Goal: Task Accomplishment & Management: Manage account settings

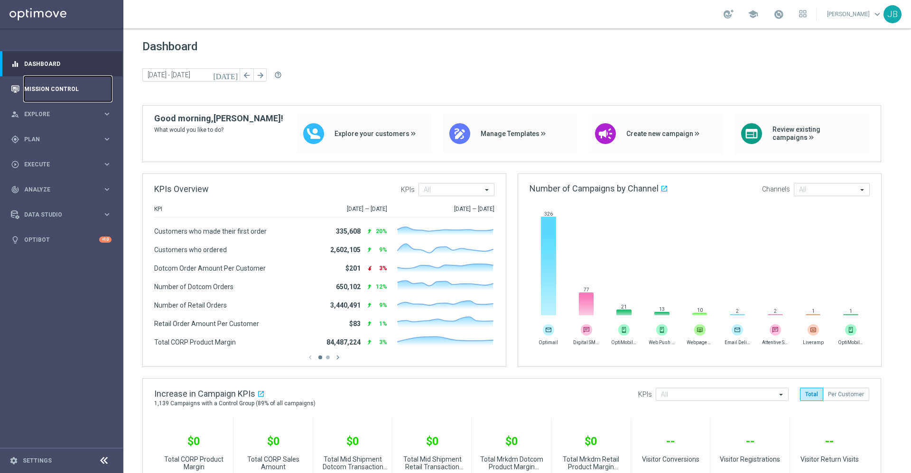
click at [39, 84] on link "Mission Control" at bounding box center [67, 88] width 87 height 25
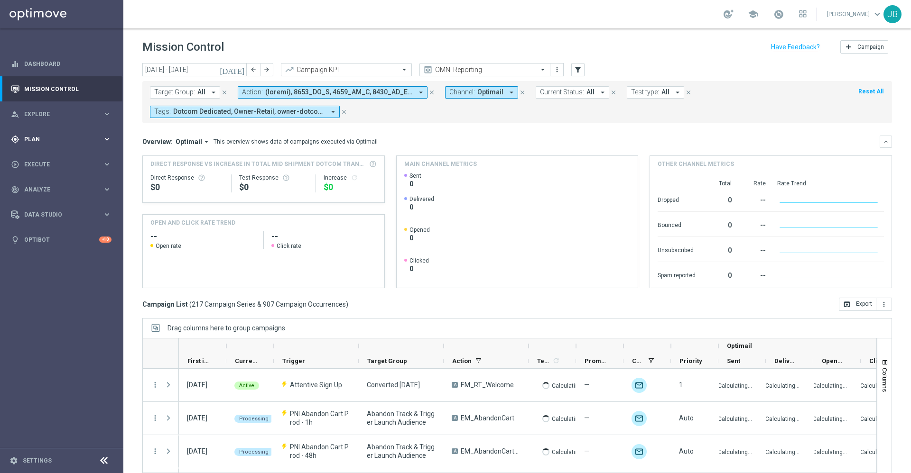
click at [81, 139] on span "Plan" at bounding box center [63, 140] width 78 height 6
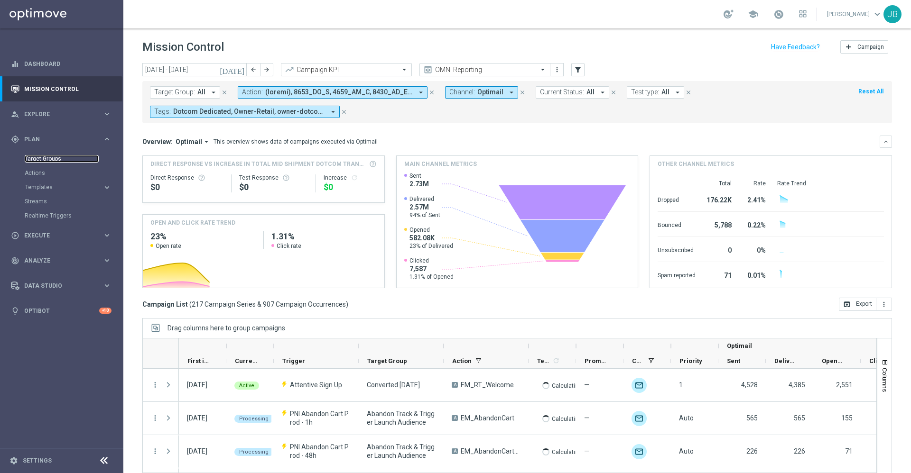
click at [54, 158] on link "Target Groups" at bounding box center [62, 159] width 74 height 8
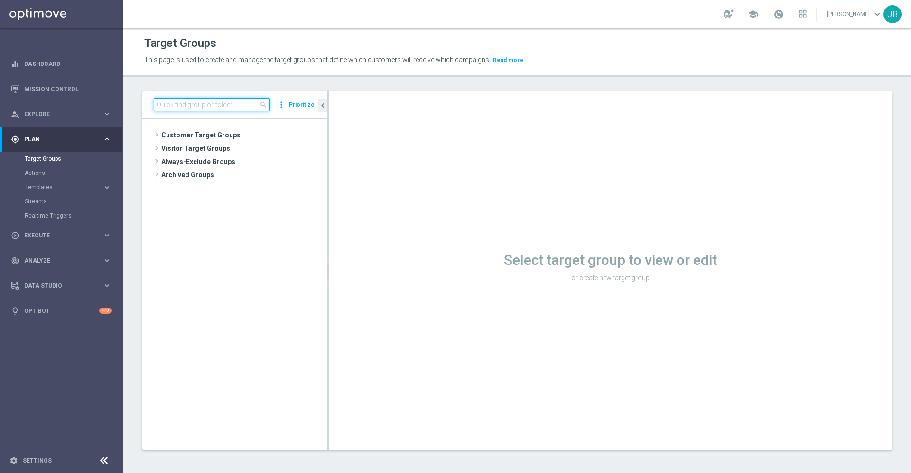
click at [183, 102] on input at bounding box center [212, 104] width 116 height 13
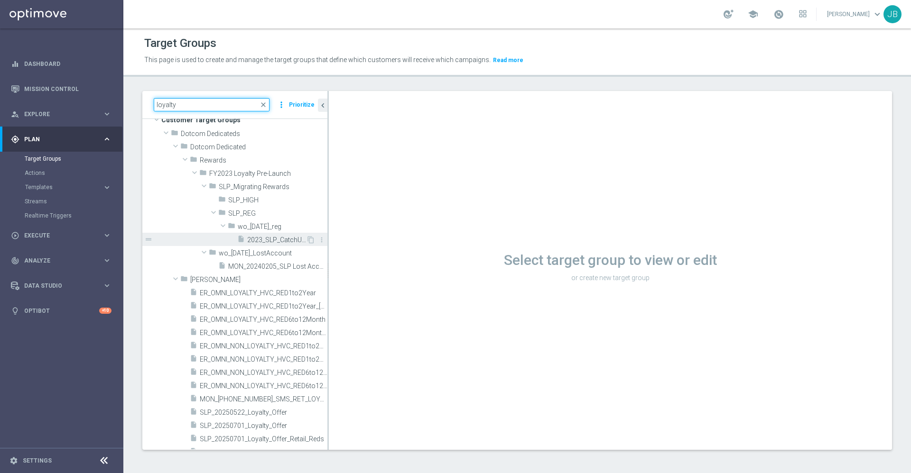
scroll to position [29, 0]
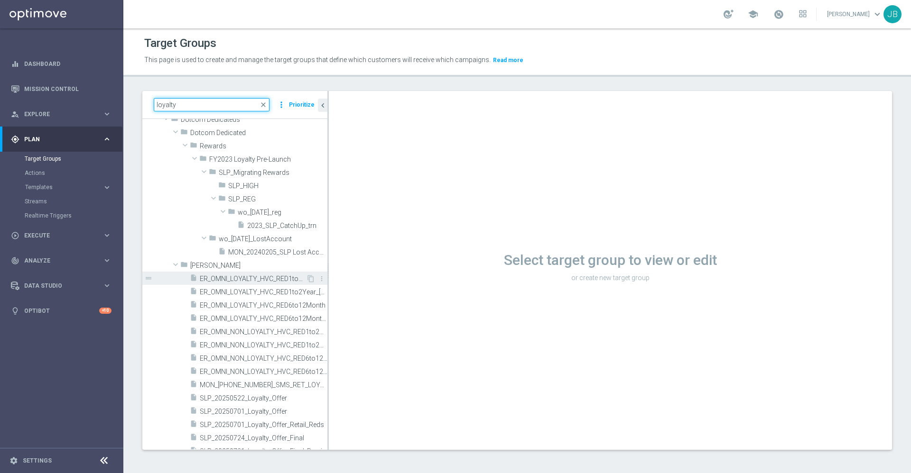
type input "loyalty"
click at [238, 277] on span "ER_OMNI_LOYALTY_HVC_RED1to2Year" at bounding box center [253, 279] width 106 height 8
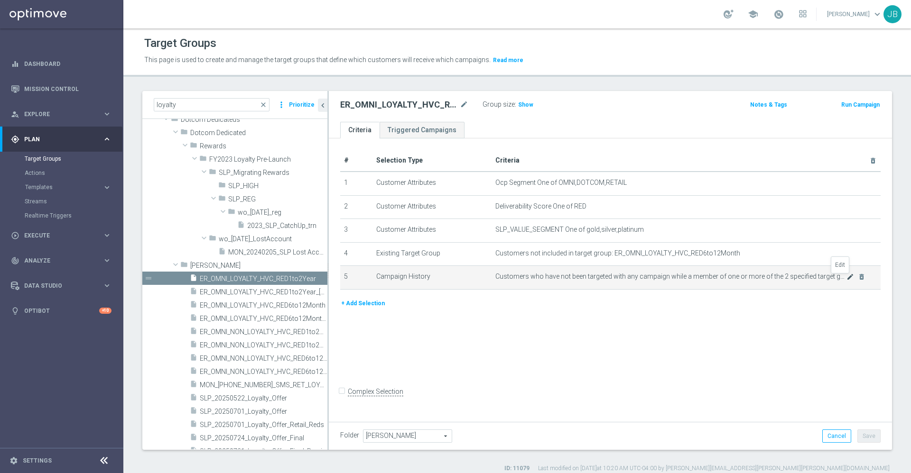
click at [846, 278] on icon "mode_edit" at bounding box center [850, 277] width 8 height 8
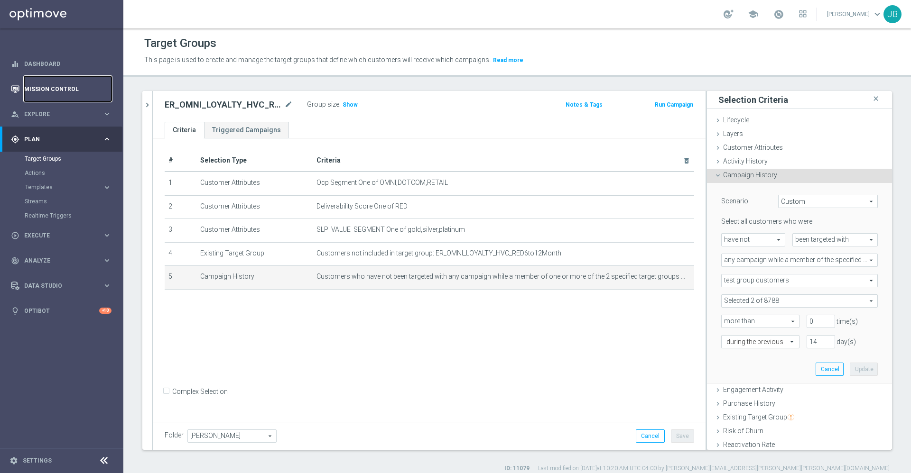
click at [91, 87] on link "Mission Control" at bounding box center [67, 88] width 87 height 25
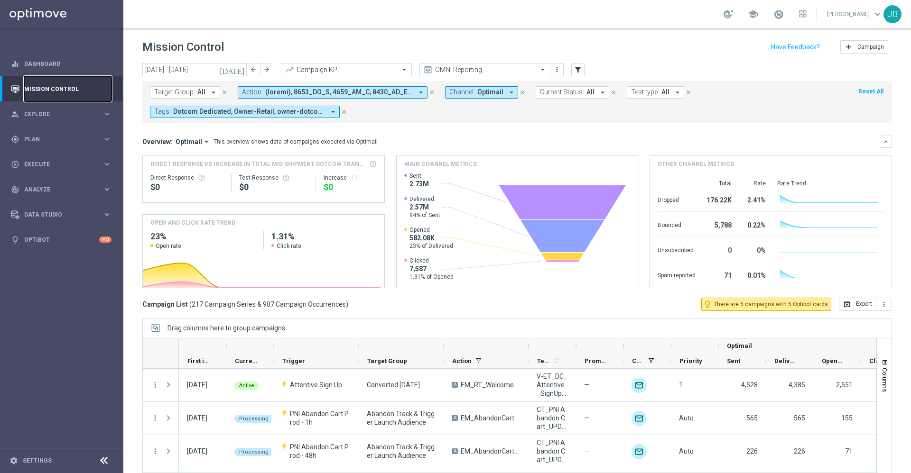
scroll to position [20, 0]
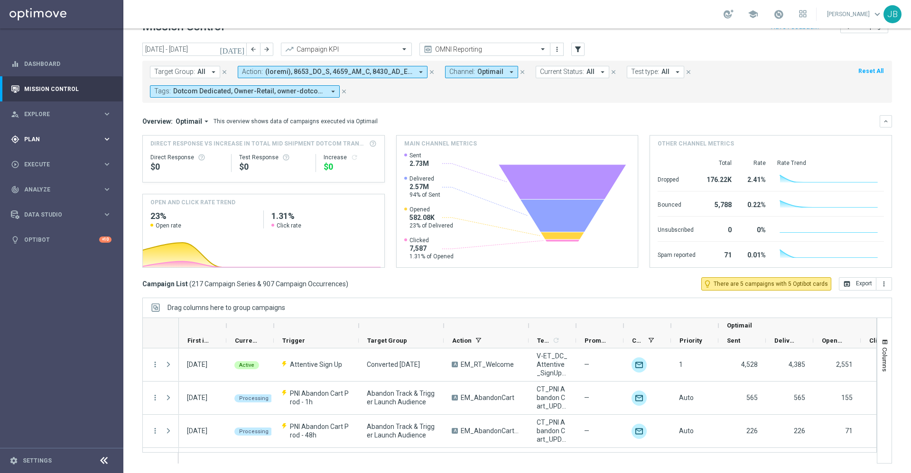
click at [63, 139] on span "Plan" at bounding box center [63, 140] width 78 height 6
click at [64, 158] on link "Target Groups" at bounding box center [62, 159] width 74 height 8
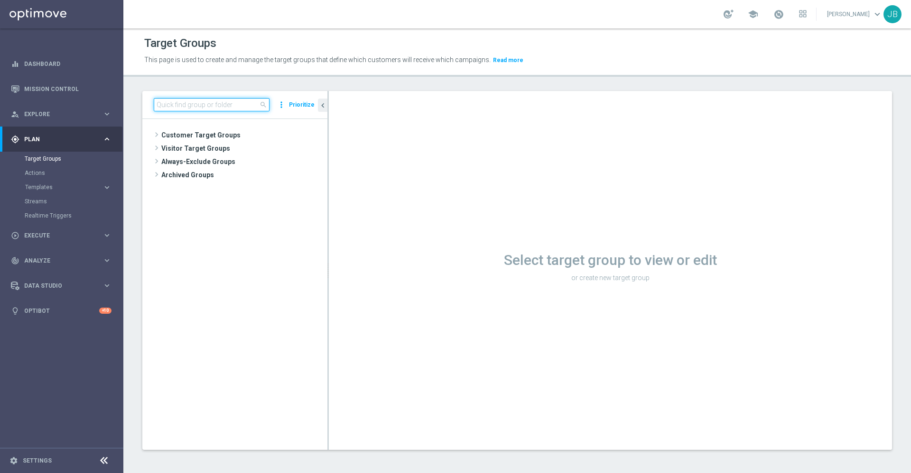
click at [246, 109] on input at bounding box center [212, 104] width 116 height 13
paste input "TUES_[PHONE_NUMBER]_SMS_RET_BTS_FREEBIE"
type input "TUES_[PHONE_NUMBER]_SMS_RET_BTS_FREEBIE"
click at [245, 176] on span "TUES_[PHONE_NUMBER]_SMS_RET_BTS_FREEBIE" at bounding box center [253, 176] width 106 height 8
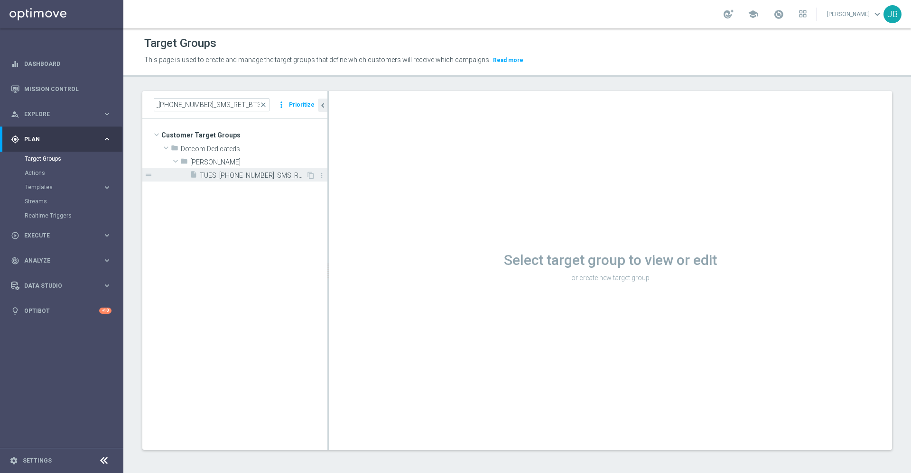
scroll to position [0, 0]
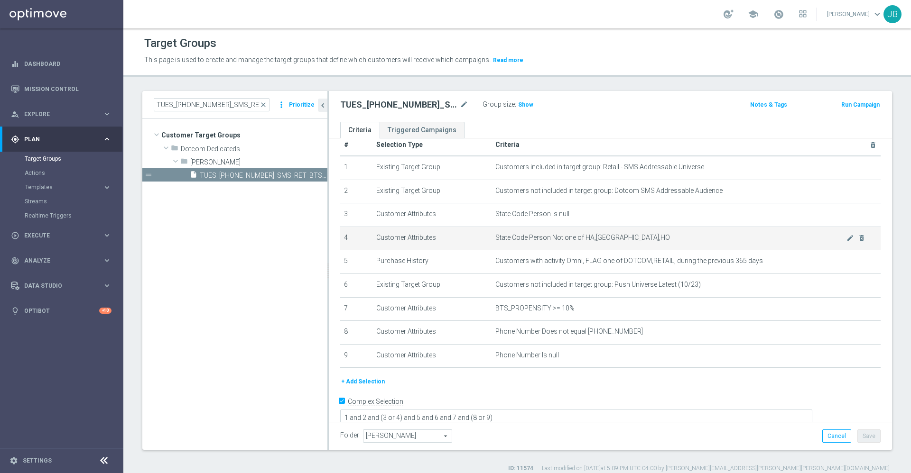
scroll to position [20, 0]
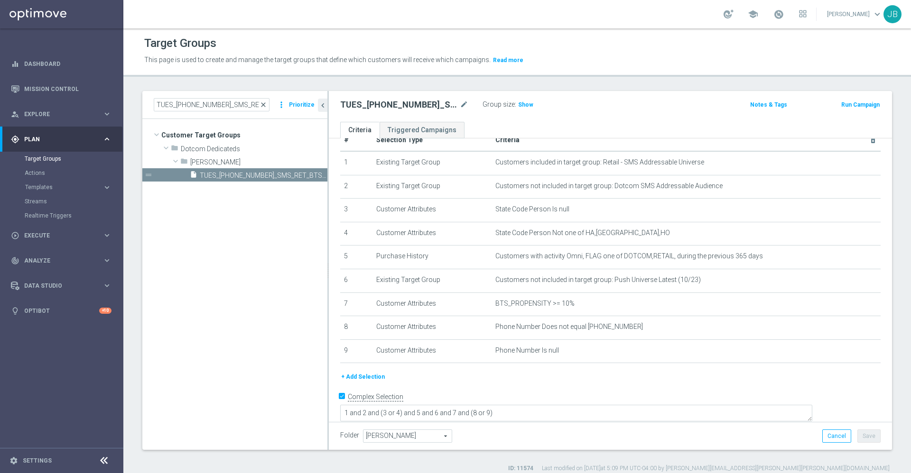
click at [263, 104] on span "close" at bounding box center [263, 105] width 8 height 8
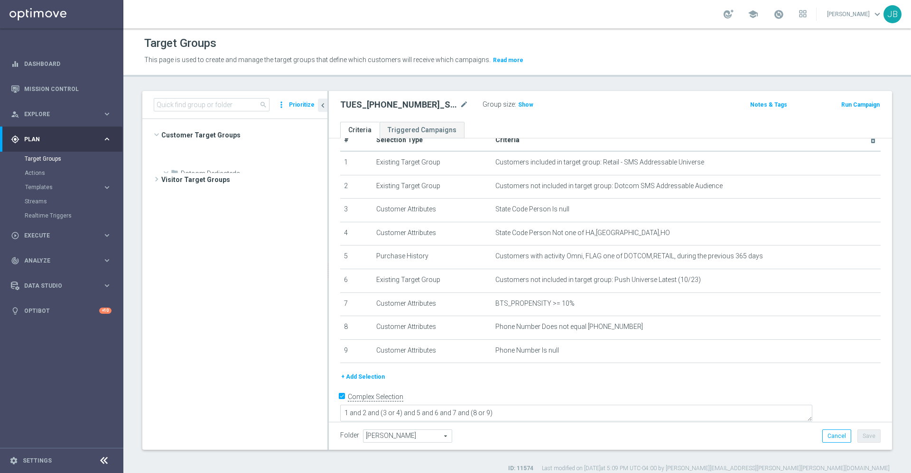
scroll to position [2659, 0]
click at [216, 103] on input at bounding box center [212, 104] width 116 height 13
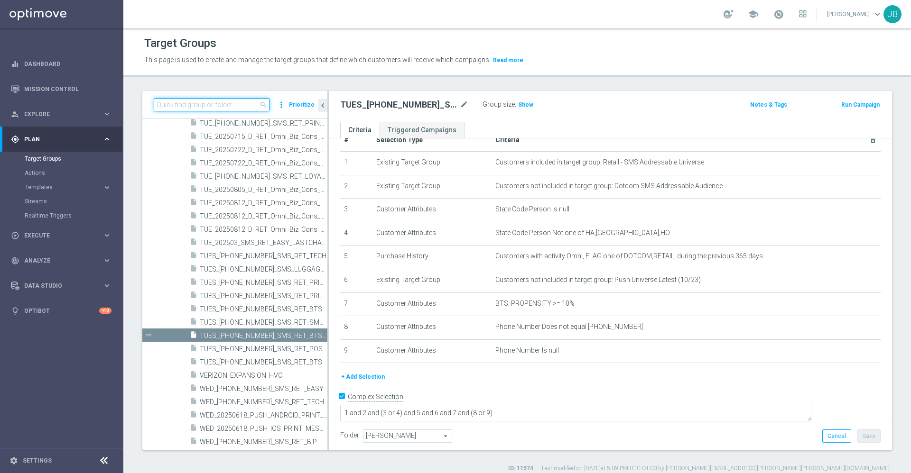
paste input "WED_[PHONE_NUMBER]_SMS_Verizon_SMB"
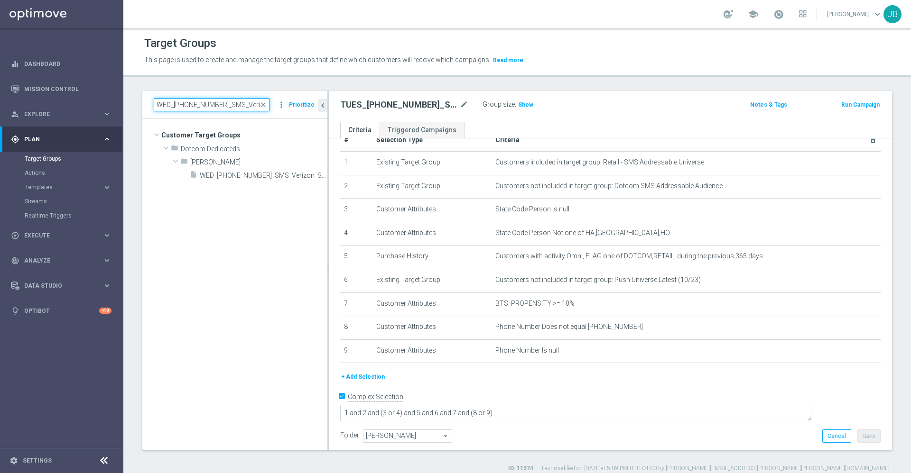
scroll to position [0, 0]
type input "WED_[PHONE_NUMBER]_SMS_Verizon_SMB"
click at [238, 177] on span "WED_[PHONE_NUMBER]_SMS_Verizon_SMB" at bounding box center [253, 176] width 106 height 8
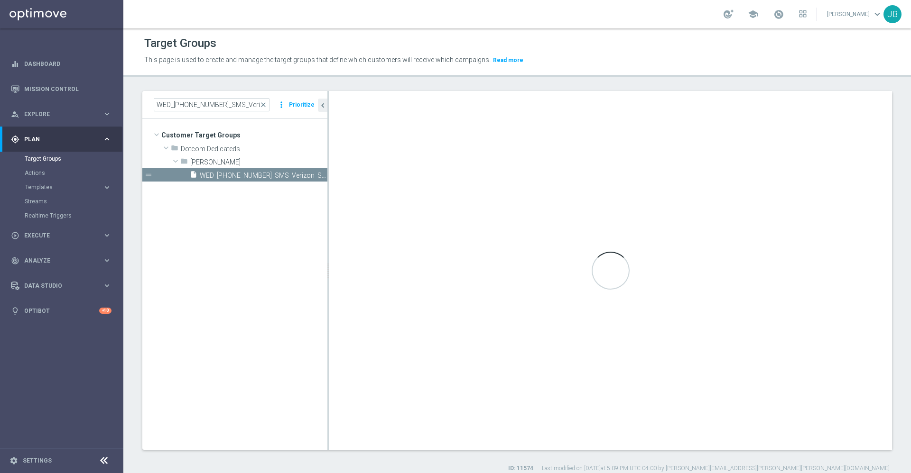
type textarea "1 and 2 and (3 or 4) and 5 and 6 and (7 or 9) and 8"
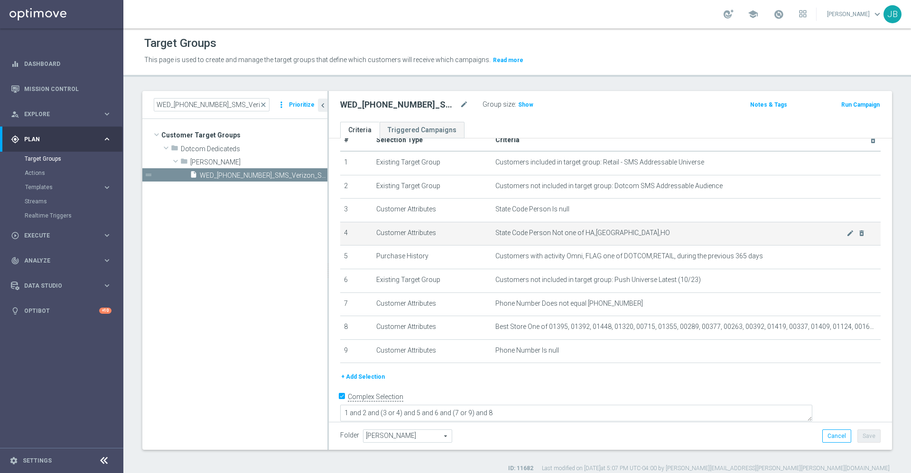
scroll to position [9, 0]
